Goal: Transaction & Acquisition: Purchase product/service

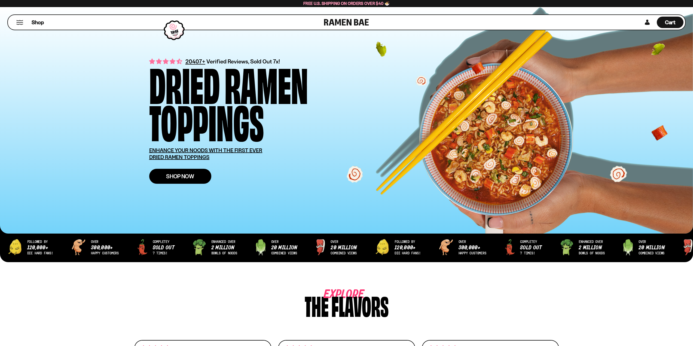
click at [187, 178] on span "Shop Now" at bounding box center [180, 176] width 28 height 6
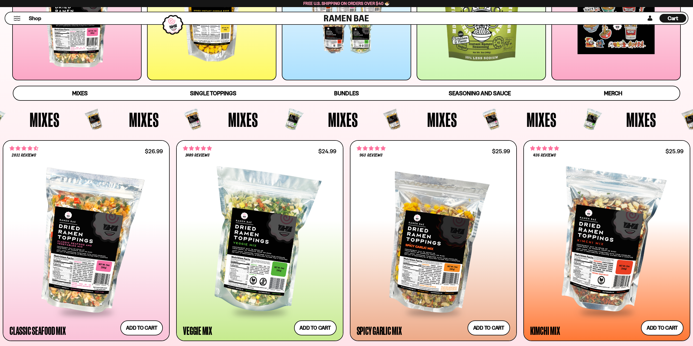
scroll to position [245, 0]
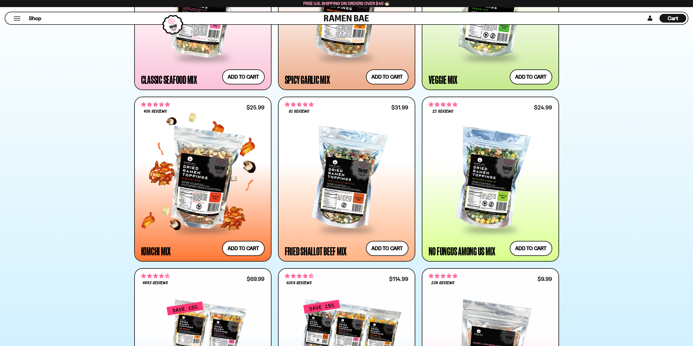
scroll to position [463, 0]
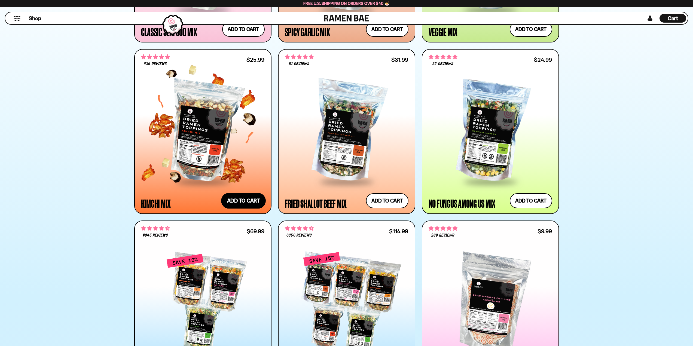
click at [245, 197] on button "Add to cart Add ― Regular price $25.99 Regular price Sale price $25.99 Unit pri…" at bounding box center [243, 201] width 45 height 16
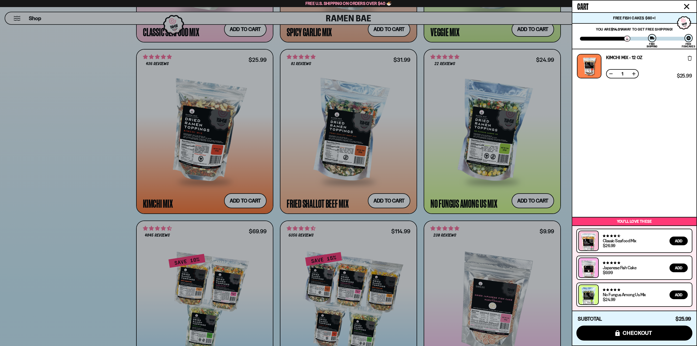
click at [429, 189] on div at bounding box center [348, 173] width 697 height 346
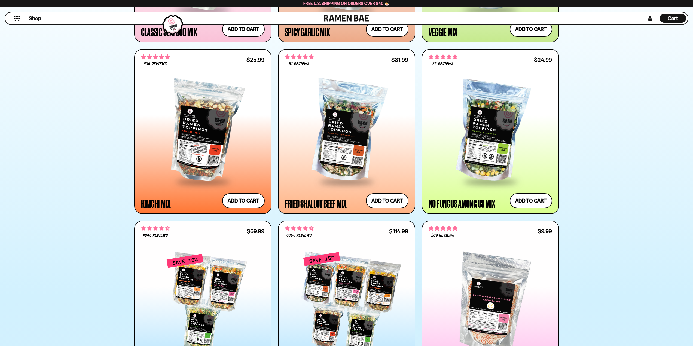
click at [403, 199] on div at bounding box center [346, 173] width 693 height 346
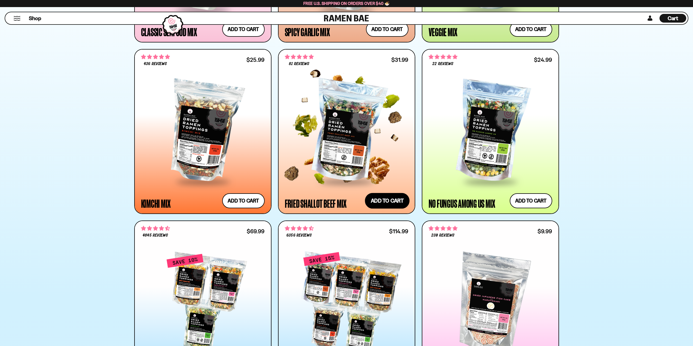
click at [393, 200] on button "Add to cart Add ― Regular price $31.99 Regular price Sale price $31.99 Unit pri…" at bounding box center [387, 201] width 45 height 16
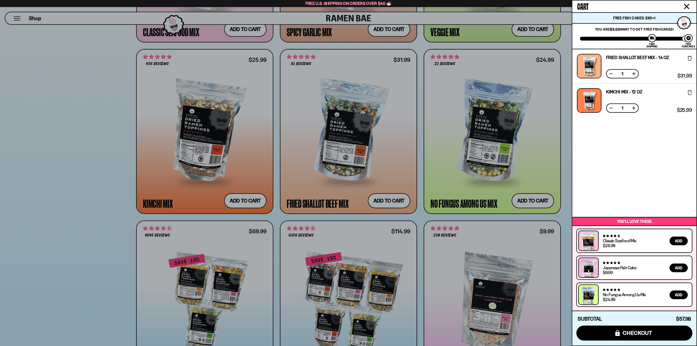
click at [80, 189] on div at bounding box center [348, 173] width 697 height 346
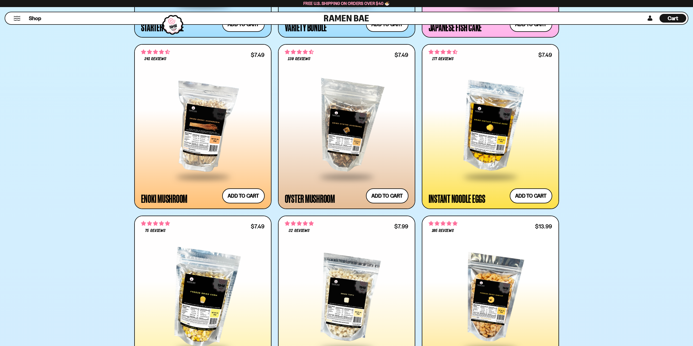
scroll to position [898, 0]
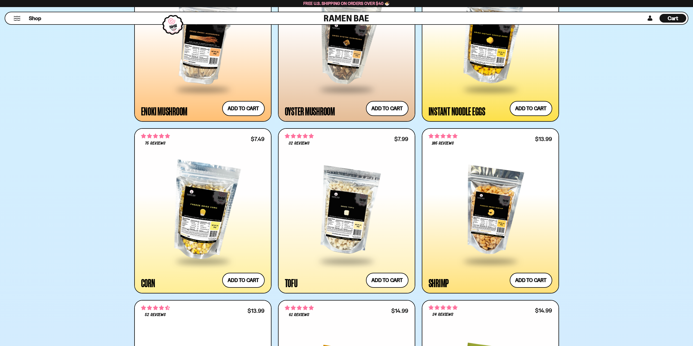
click at [529, 291] on div "**********" at bounding box center [490, 211] width 136 height 164
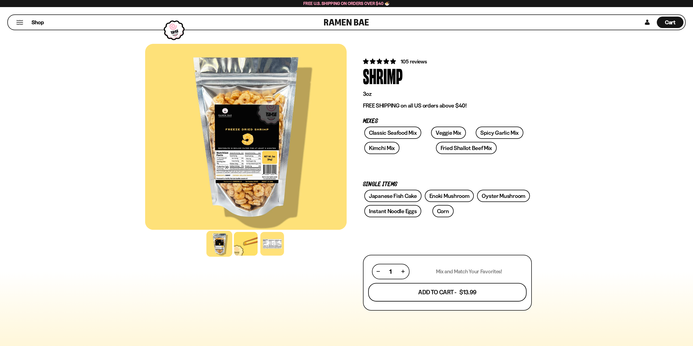
click at [443, 289] on button "Add To Cart - $13.99" at bounding box center [447, 292] width 158 height 19
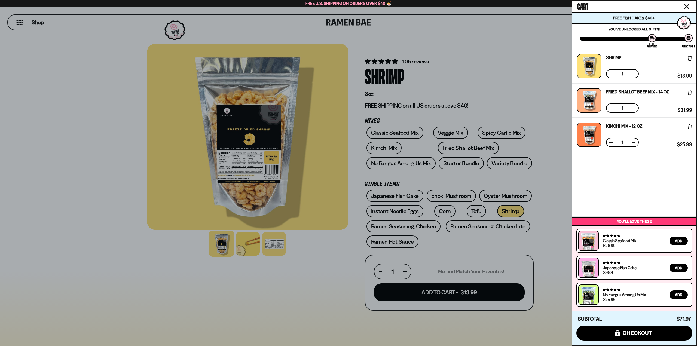
click at [90, 136] on div at bounding box center [348, 173] width 697 height 346
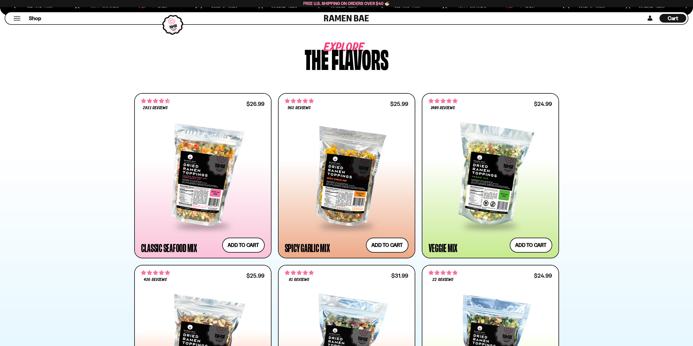
scroll to position [245, 0]
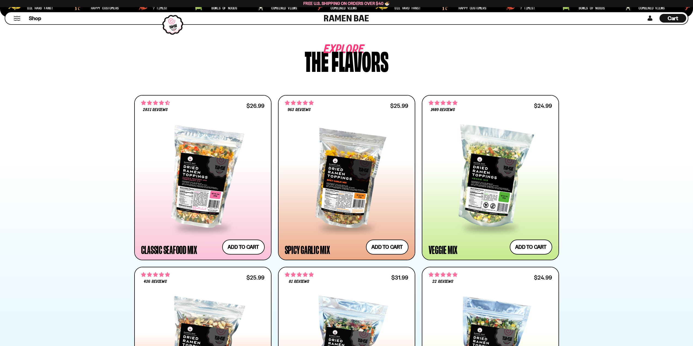
drag, startPoint x: 669, startPoint y: 19, endPoint x: 685, endPoint y: 52, distance: 36.9
click at [669, 19] on span "Cart" at bounding box center [672, 18] width 11 height 7
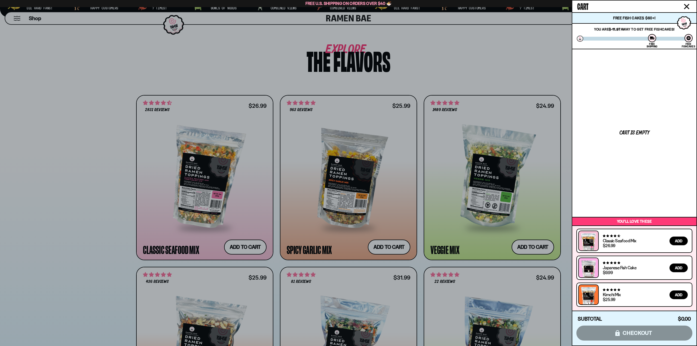
click at [652, 165] on div "Cart is empty" at bounding box center [634, 132] width 124 height 167
click at [482, 60] on div at bounding box center [348, 173] width 697 height 346
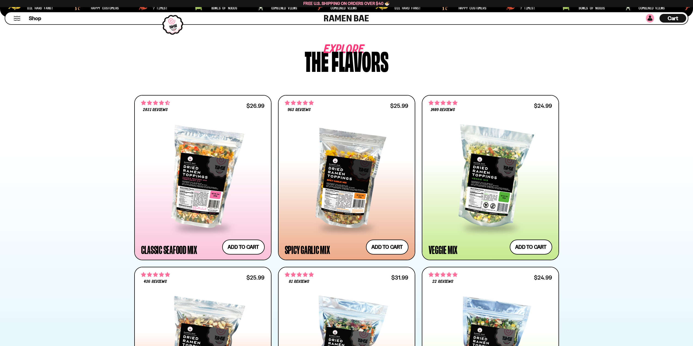
click at [648, 18] on link at bounding box center [650, 18] width 8 height 9
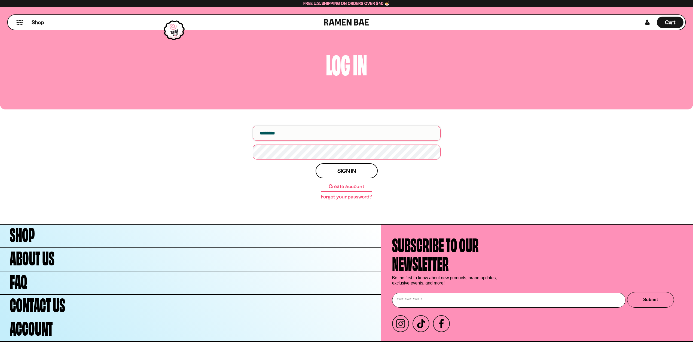
click at [297, 134] on input "email" at bounding box center [347, 133] width 188 height 15
click at [280, 138] on input "email" at bounding box center [347, 133] width 188 height 15
type input "**********"
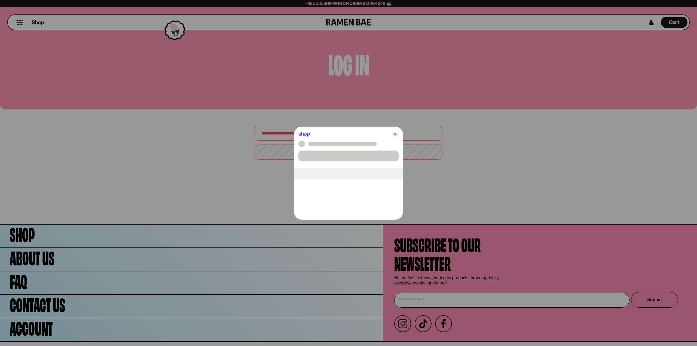
click at [271, 152] on div at bounding box center [348, 173] width 697 height 346
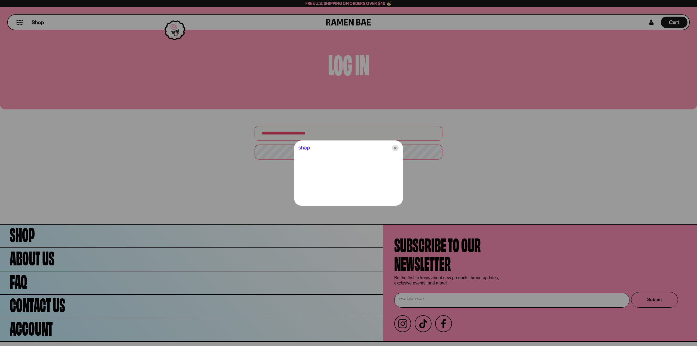
click at [394, 148] on icon "Close" at bounding box center [395, 148] width 7 height 7
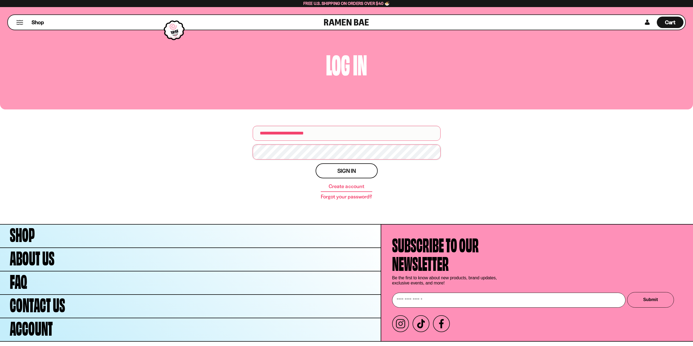
click at [315, 163] on button "Sign in" at bounding box center [346, 170] width 62 height 15
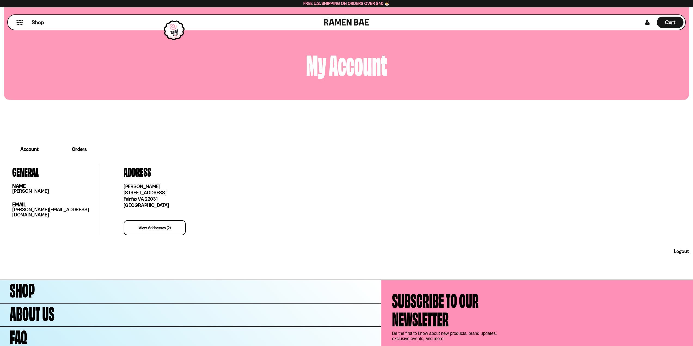
scroll to position [27, 0]
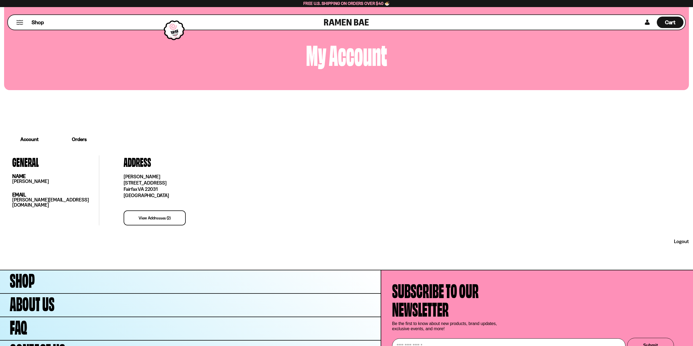
click at [310, 182] on p "Thomas Barnes 3013 Mission Square Drive Fairfax VA 22031 United States" at bounding box center [402, 186] width 557 height 25
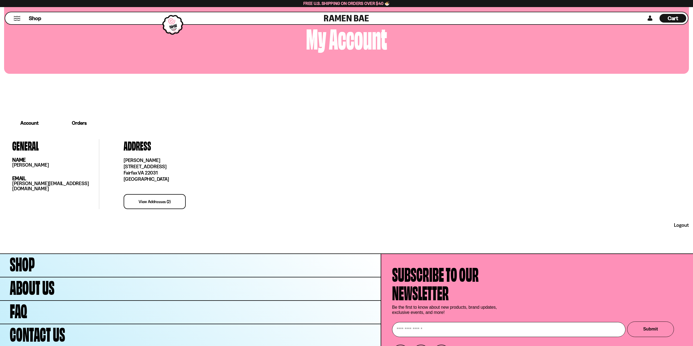
scroll to position [0, 0]
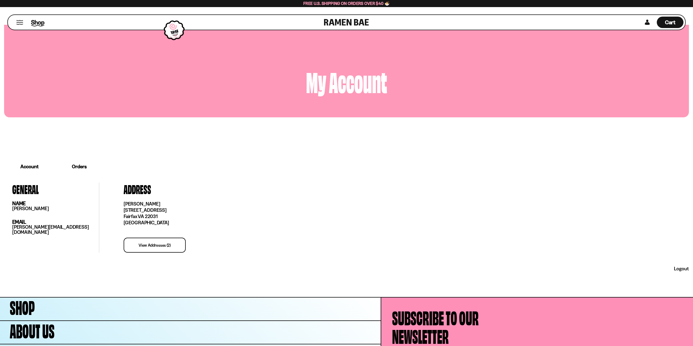
click at [37, 19] on span "Shop" at bounding box center [37, 22] width 13 height 8
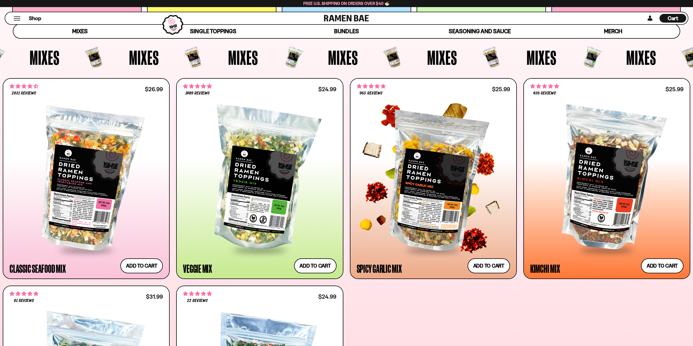
scroll to position [299, 0]
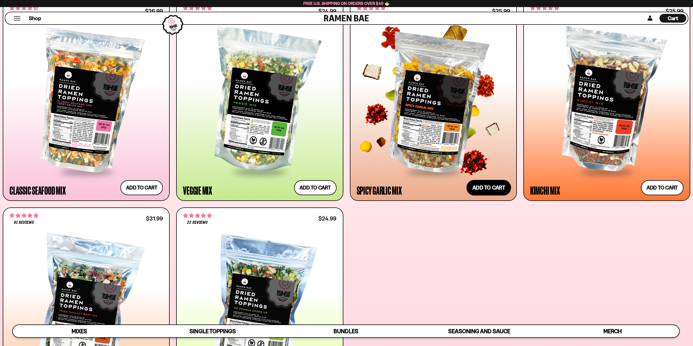
click at [485, 188] on button "Add to cart Add ― Regular price $25.99 Regular price Sale price $25.99 Unit pri…" at bounding box center [488, 188] width 45 height 16
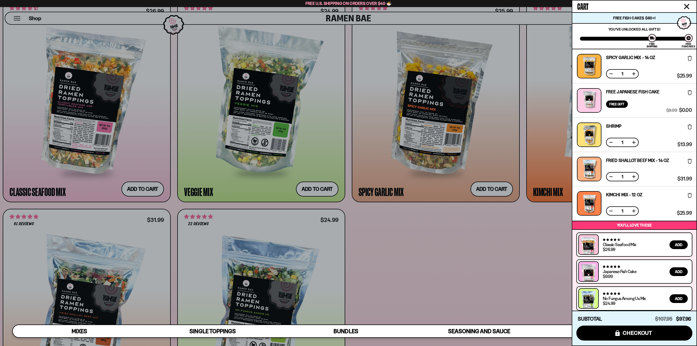
scroll to position [4, 0]
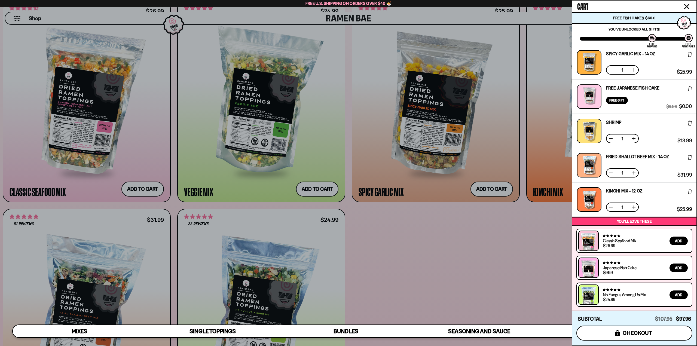
click at [649, 332] on span "checkout" at bounding box center [638, 333] width 30 height 6
